Goal: Task Accomplishment & Management: Use online tool/utility

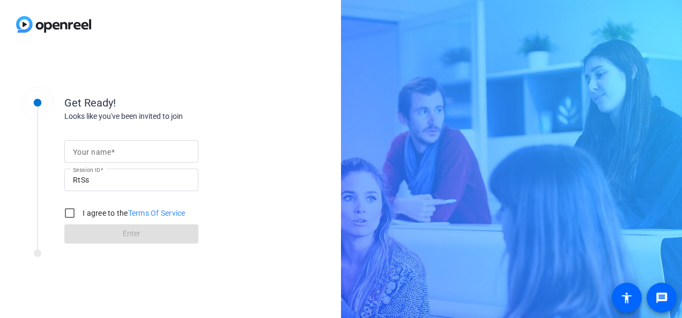
click at [101, 145] on div at bounding box center [131, 151] width 117 height 23
type input "[PERSON_NAME]"
click at [139, 81] on div "Get Ready! Looks like you've been invited to join Your name Poorva Session ID R…" at bounding box center [171, 160] width 214 height 168
click at [69, 214] on input "I agree to the Terms Of Service" at bounding box center [69, 213] width 21 height 21
checkbox input "true"
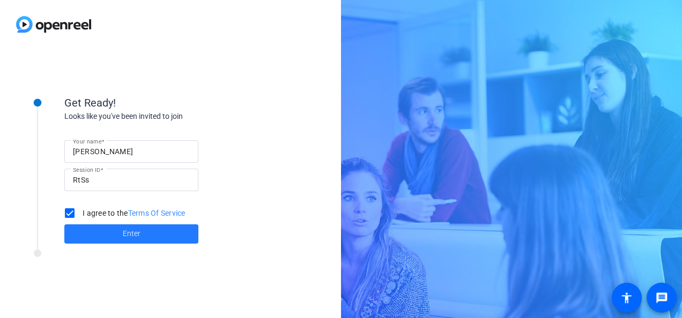
click at [87, 231] on span at bounding box center [131, 234] width 134 height 26
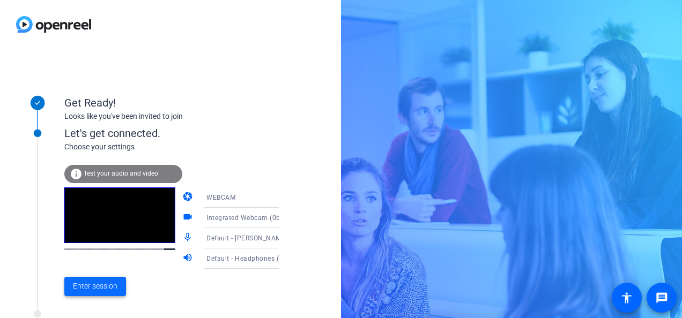
click at [101, 286] on span "Enter session" at bounding box center [95, 286] width 44 height 11
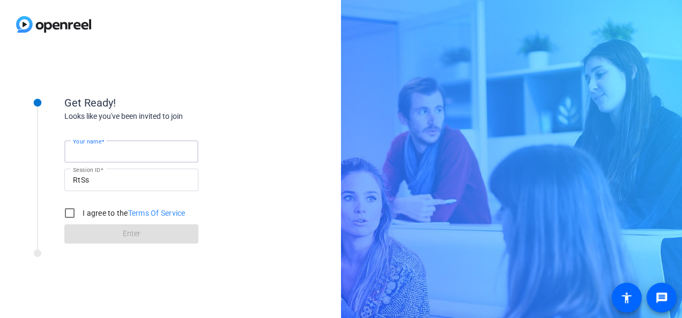
click at [96, 158] on input "Your name" at bounding box center [131, 151] width 117 height 13
type input "[PERSON_NAME]"
click at [120, 232] on form "Your name [PERSON_NAME] Session ID RtSs I agree to the Terms Of Service Enter" at bounding box center [131, 189] width 134 height 109
click at [68, 213] on input "I agree to the Terms Of Service" at bounding box center [69, 213] width 21 height 21
checkbox input "true"
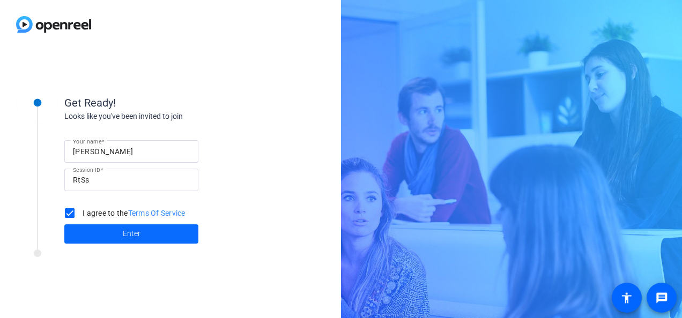
click at [104, 230] on span at bounding box center [131, 234] width 134 height 26
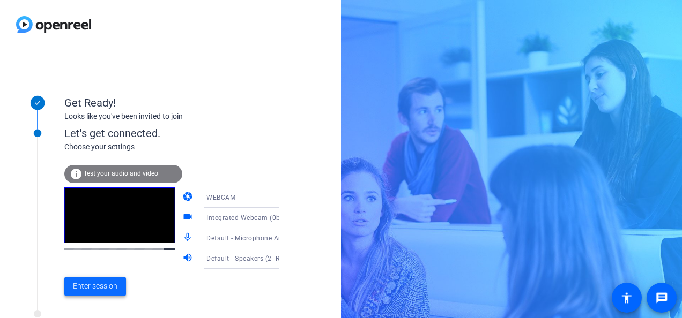
click at [95, 288] on span "Enter session" at bounding box center [95, 286] width 44 height 11
